Goal: Information Seeking & Learning: Learn about a topic

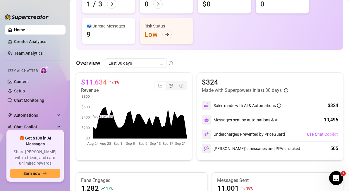
scroll to position [78, 0]
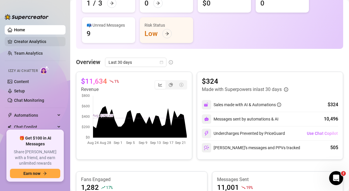
click at [32, 44] on link "Creator Analytics" at bounding box center [37, 41] width 47 height 9
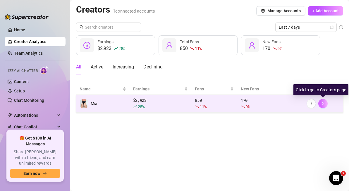
click at [323, 102] on icon "right" at bounding box center [323, 104] width 4 height 4
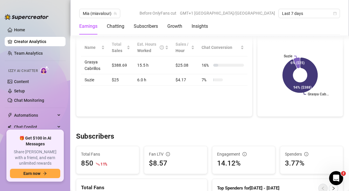
scroll to position [243, 0]
click at [21, 81] on link "Content" at bounding box center [21, 81] width 15 height 5
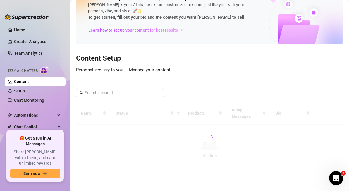
scroll to position [20, 0]
click at [19, 93] on link "Setup" at bounding box center [19, 91] width 11 height 5
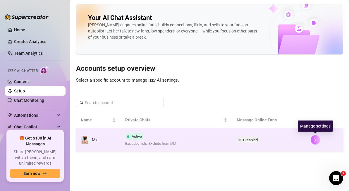
click at [316, 139] on icon "right" at bounding box center [316, 140] width 2 height 4
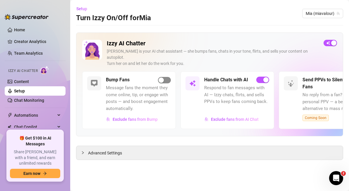
click at [163, 78] on div "button" at bounding box center [161, 80] width 5 height 5
click at [28, 100] on link "Chat Monitoring" at bounding box center [29, 100] width 30 height 5
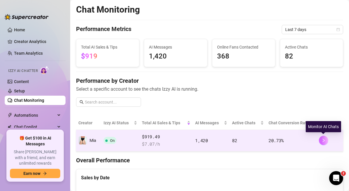
click at [324, 140] on icon "right" at bounding box center [324, 141] width 2 height 4
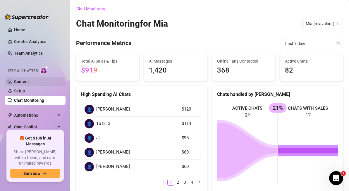
click at [29, 81] on link "Content" at bounding box center [21, 81] width 15 height 5
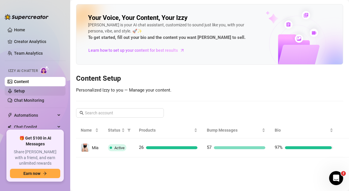
click at [20, 90] on link "Setup" at bounding box center [19, 91] width 11 height 5
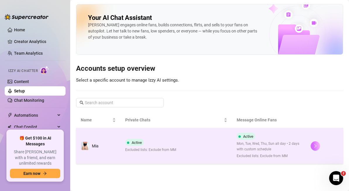
click at [315, 147] on icon "right" at bounding box center [316, 146] width 4 height 4
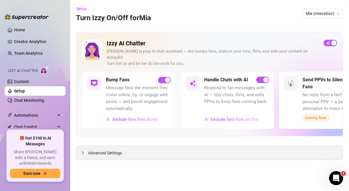
click at [111, 150] on span "Advanced Settings" at bounding box center [105, 153] width 34 height 6
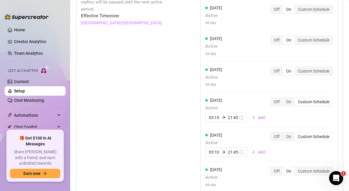
scroll to position [609, 0]
click at [288, 98] on div "On" at bounding box center [289, 102] width 12 height 8
click at [285, 99] on input "On" at bounding box center [285, 99] width 0 height 0
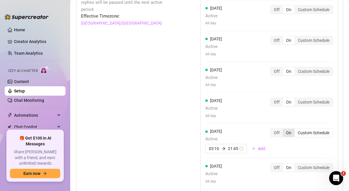
click at [289, 129] on div "On" at bounding box center [289, 133] width 12 height 8
click at [285, 130] on input "On" at bounding box center [285, 130] width 0 height 0
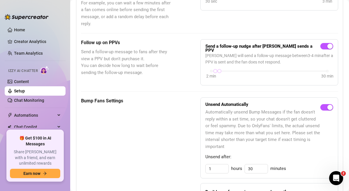
scroll to position [193, 0]
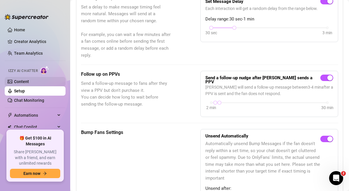
click at [19, 81] on link "Content" at bounding box center [21, 81] width 15 height 5
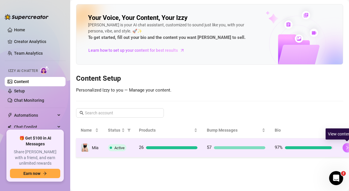
click at [346, 148] on icon "right" at bounding box center [347, 148] width 4 height 4
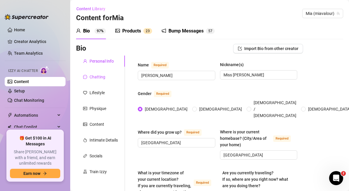
click at [91, 77] on div "Chatting" at bounding box center [98, 77] width 16 height 6
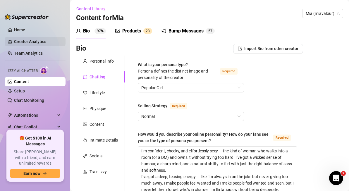
click at [38, 40] on link "Creator Analytics" at bounding box center [37, 41] width 47 height 9
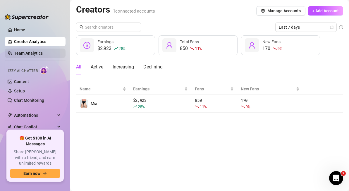
click at [38, 56] on link "Team Analytics" at bounding box center [28, 53] width 29 height 5
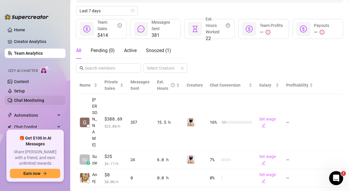
scroll to position [74, 0]
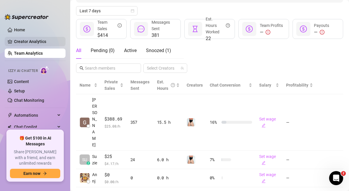
click at [22, 40] on link "Creator Analytics" at bounding box center [37, 41] width 47 height 9
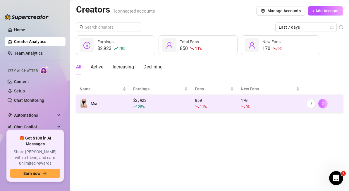
click at [324, 103] on icon "right" at bounding box center [323, 104] width 2 height 4
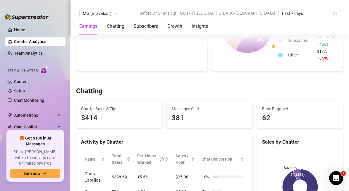
scroll to position [129, 0]
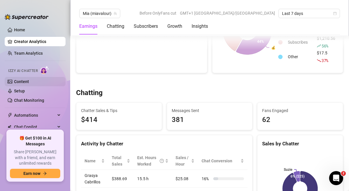
click at [22, 81] on link "Content" at bounding box center [21, 81] width 15 height 5
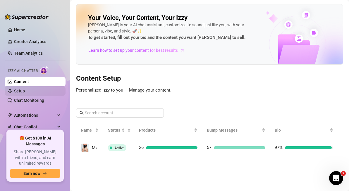
click at [22, 93] on link "Setup" at bounding box center [19, 91] width 11 height 5
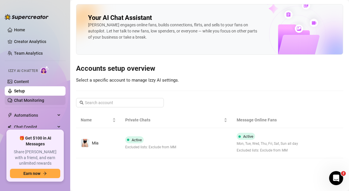
click at [24, 100] on link "Chat Monitoring" at bounding box center [29, 100] width 30 height 5
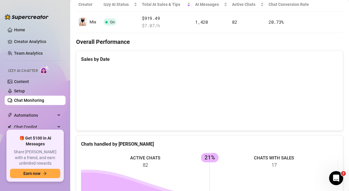
scroll to position [105, 0]
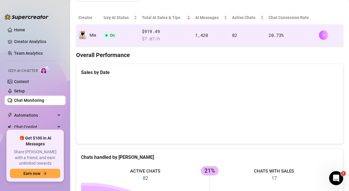
click at [327, 33] on button "button" at bounding box center [323, 34] width 9 height 9
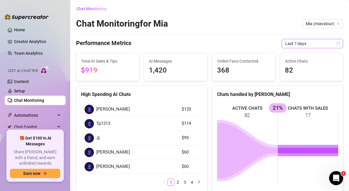
click at [327, 41] on span "Last 7 days" at bounding box center [312, 43] width 54 height 9
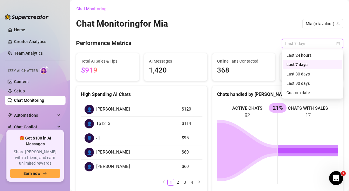
click at [312, 63] on div "Last 7 days" at bounding box center [313, 64] width 52 height 6
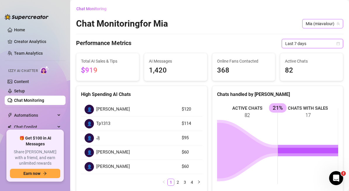
click at [320, 25] on span "Mia (miavalour)" at bounding box center [323, 23] width 34 height 9
click at [318, 37] on span "( miavalour )" at bounding box center [328, 35] width 21 height 6
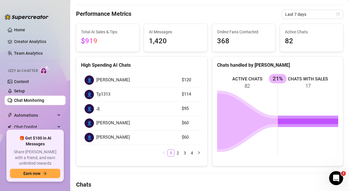
scroll to position [29, 0]
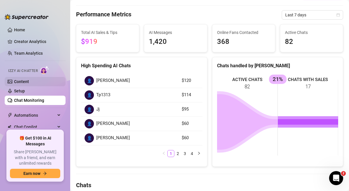
click at [29, 81] on link "Content" at bounding box center [21, 81] width 15 height 5
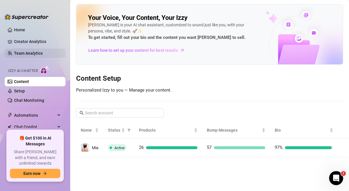
click at [35, 53] on link "Team Analytics" at bounding box center [28, 53] width 29 height 5
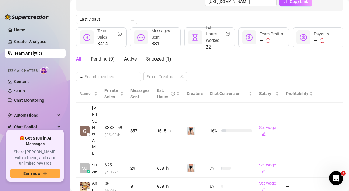
scroll to position [74, 0]
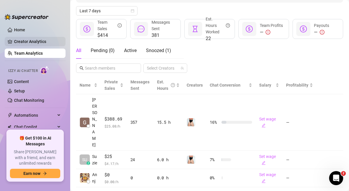
click at [35, 42] on link "Creator Analytics" at bounding box center [37, 41] width 47 height 9
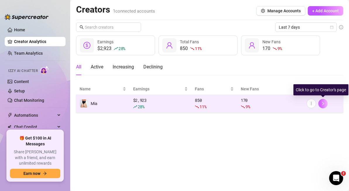
click at [323, 104] on icon "right" at bounding box center [323, 104] width 4 height 4
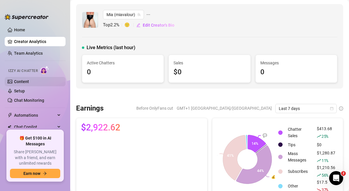
click at [27, 80] on link "Content" at bounding box center [21, 81] width 15 height 5
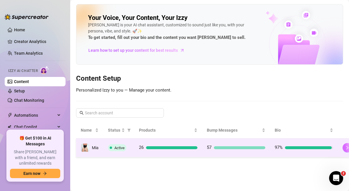
click at [345, 147] on icon "right" at bounding box center [347, 148] width 4 height 4
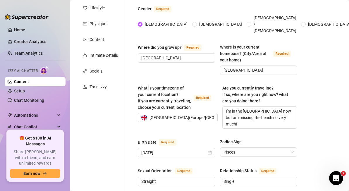
scroll to position [88, 0]
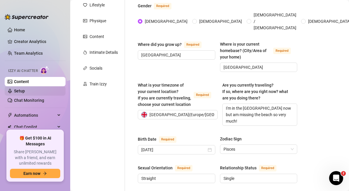
click at [23, 89] on link "Setup" at bounding box center [19, 91] width 11 height 5
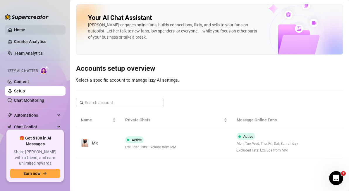
click at [23, 28] on link "Home" at bounding box center [19, 30] width 11 height 5
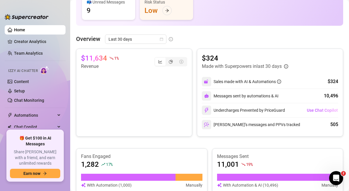
scroll to position [102, 0]
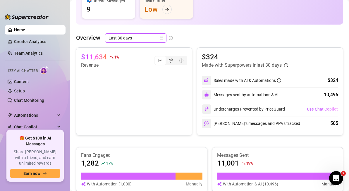
click at [162, 39] on icon "calendar" at bounding box center [161, 38] width 3 height 3
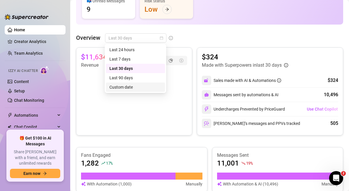
click at [137, 87] on div "Custom date" at bounding box center [135, 87] width 52 height 6
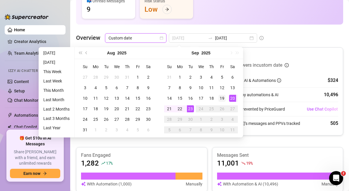
type input "[DATE]"
click at [222, 97] on div "19" at bounding box center [222, 98] width 7 height 7
click at [285, 31] on div "👋 Hey, Suzie Check your achievements with Supercreator $15K Creator Monthly Sal…" at bounding box center [209, 131] width 267 height 459
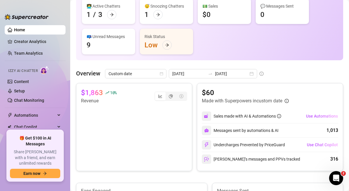
scroll to position [69, 0]
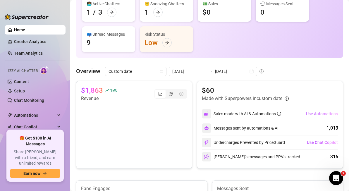
click at [329, 115] on span "Use Automations" at bounding box center [322, 114] width 32 height 5
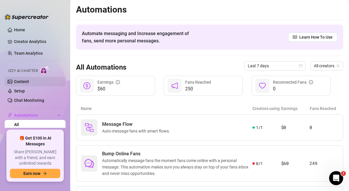
click at [25, 83] on link "Content" at bounding box center [21, 81] width 15 height 5
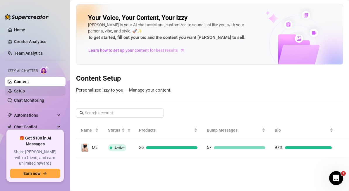
click at [24, 90] on link "Setup" at bounding box center [19, 91] width 11 height 5
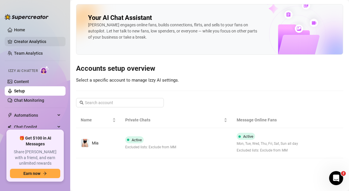
click at [31, 44] on link "Creator Analytics" at bounding box center [37, 41] width 47 height 9
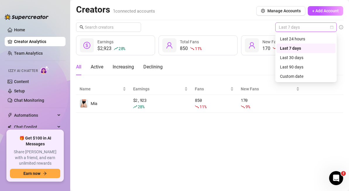
click at [311, 25] on span "Last 7 days" at bounding box center [306, 27] width 54 height 9
click at [301, 77] on div "Custom date" at bounding box center [306, 76] width 52 height 6
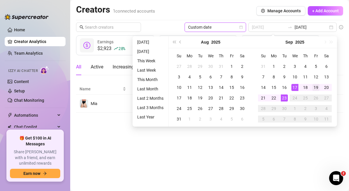
type input "[DATE]"
click at [316, 89] on div "19" at bounding box center [316, 87] width 7 height 7
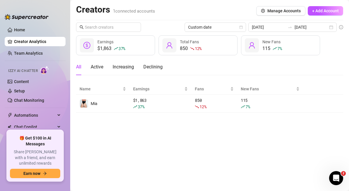
click at [286, 161] on main "Creators 1 connected accounts Manage Accounts + Add Account Custom date [DATE] …" at bounding box center [209, 95] width 279 height 191
click at [273, 16] on div "Creators 1 connected accounts Manage Accounts + Add Account" at bounding box center [209, 10] width 267 height 13
click at [273, 15] on button "Manage Accounts" at bounding box center [280, 10] width 49 height 9
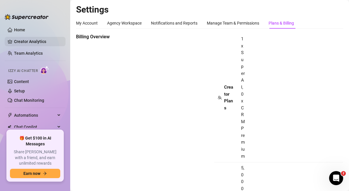
click at [26, 41] on link "Creator Analytics" at bounding box center [37, 41] width 47 height 9
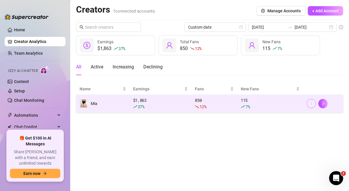
click at [310, 102] on icon "more" at bounding box center [311, 104] width 4 height 4
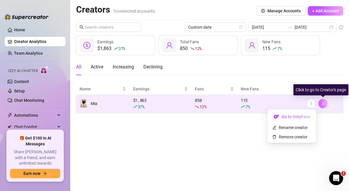
click at [322, 106] on button "button" at bounding box center [322, 103] width 9 height 9
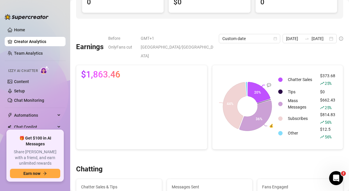
scroll to position [72, 0]
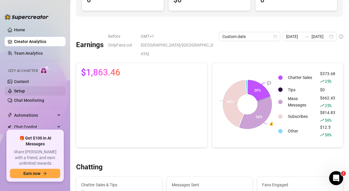
click at [21, 92] on link "Setup" at bounding box center [19, 91] width 11 height 5
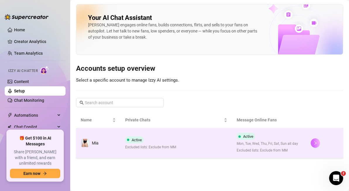
click at [318, 143] on button "button" at bounding box center [315, 142] width 9 height 9
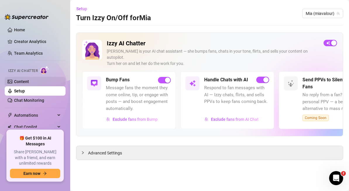
click at [29, 81] on link "Content" at bounding box center [21, 81] width 15 height 5
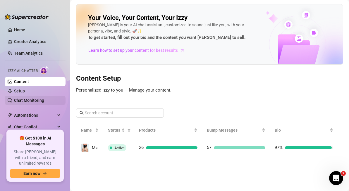
click at [33, 102] on link "Chat Monitoring" at bounding box center [29, 100] width 30 height 5
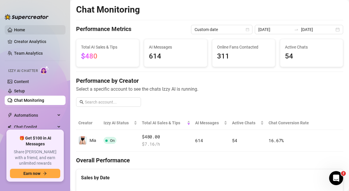
click at [19, 29] on link "Home" at bounding box center [19, 30] width 11 height 5
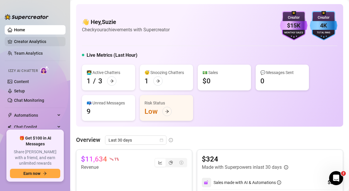
click at [40, 42] on link "Creator Analytics" at bounding box center [37, 41] width 47 height 9
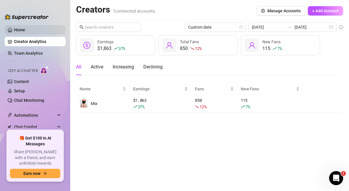
click at [20, 29] on link "Home" at bounding box center [19, 30] width 11 height 5
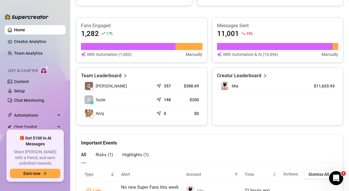
scroll to position [232, 0]
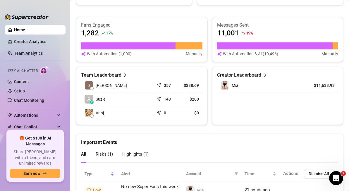
click at [125, 74] on icon "right" at bounding box center [125, 75] width 4 height 4
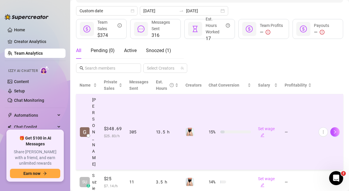
scroll to position [81, 0]
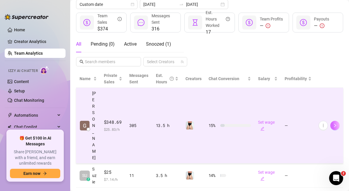
click at [339, 121] on button "button" at bounding box center [334, 125] width 9 height 9
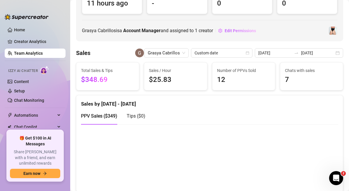
scroll to position [62, 0]
